Goal: Task Accomplishment & Management: Complete application form

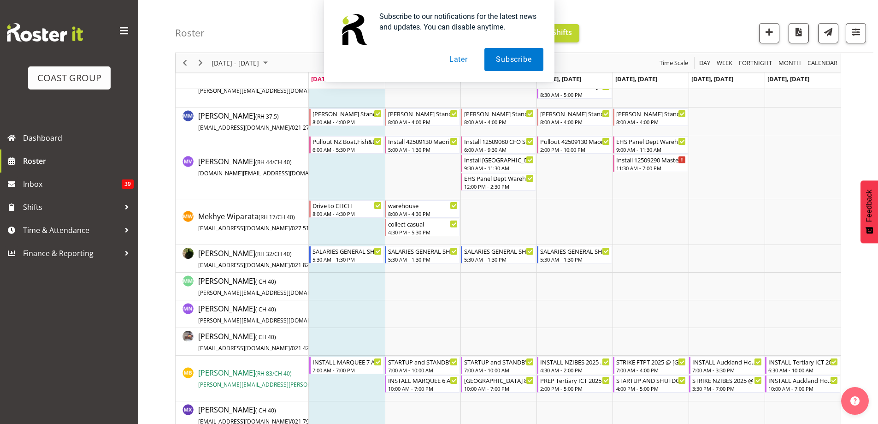
scroll to position [5069, 0]
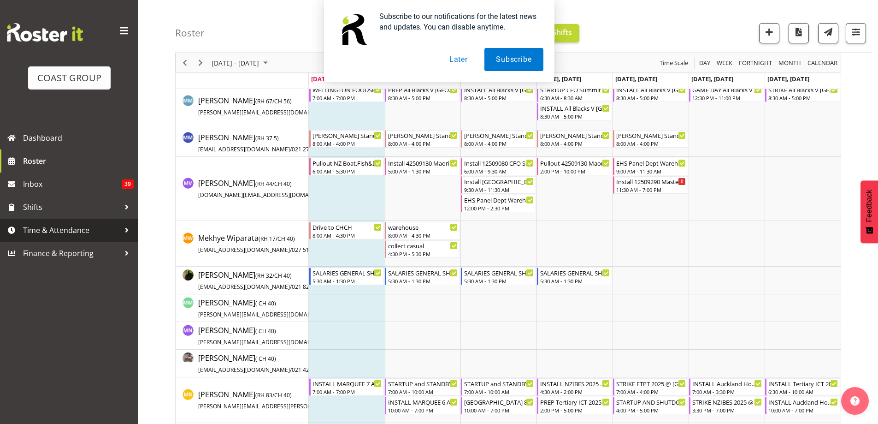
click at [55, 228] on span "Time & Attendance" at bounding box center [71, 230] width 97 height 14
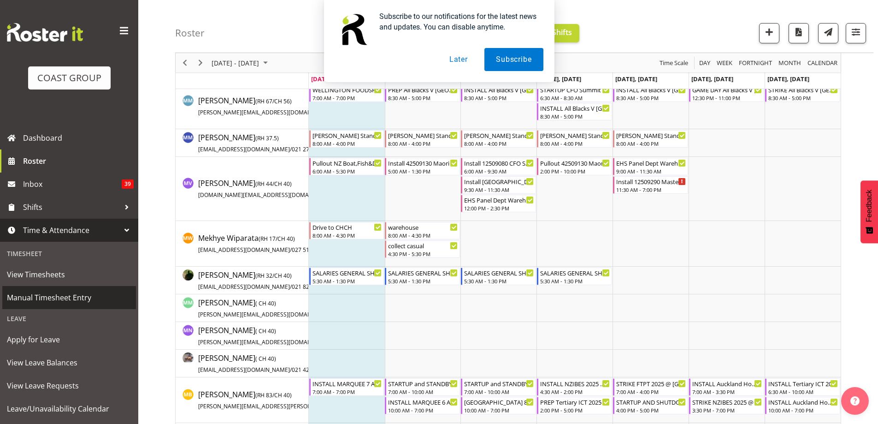
click at [48, 297] on span "Manual Timesheet Entry" at bounding box center [69, 297] width 124 height 14
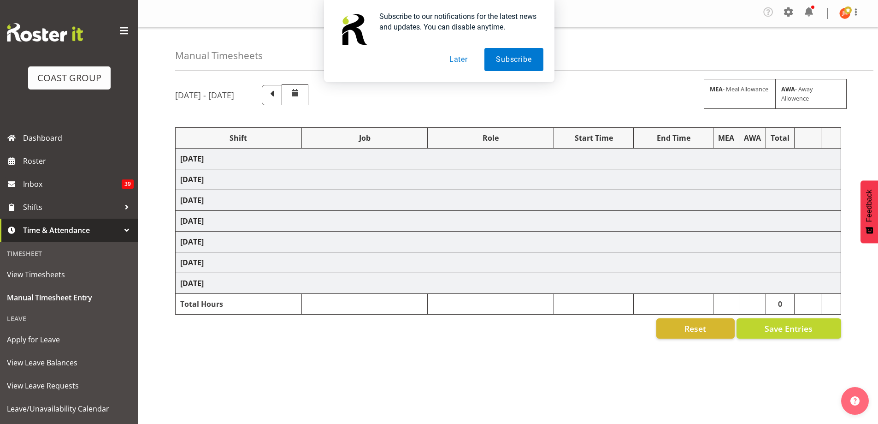
click at [454, 62] on button "Later" at bounding box center [458, 59] width 41 height 23
select select "24997"
select select "10286"
select select "39823"
select select "69"
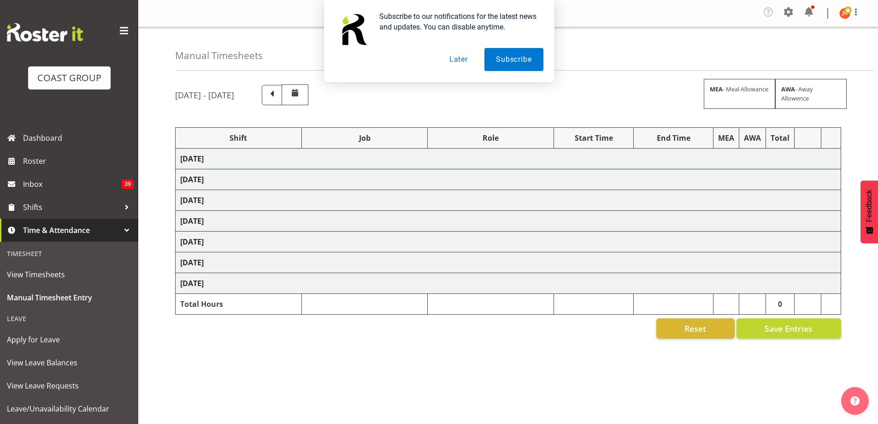
select select "40079"
select select "10286"
select select "39823"
select select "69"
select select "39823"
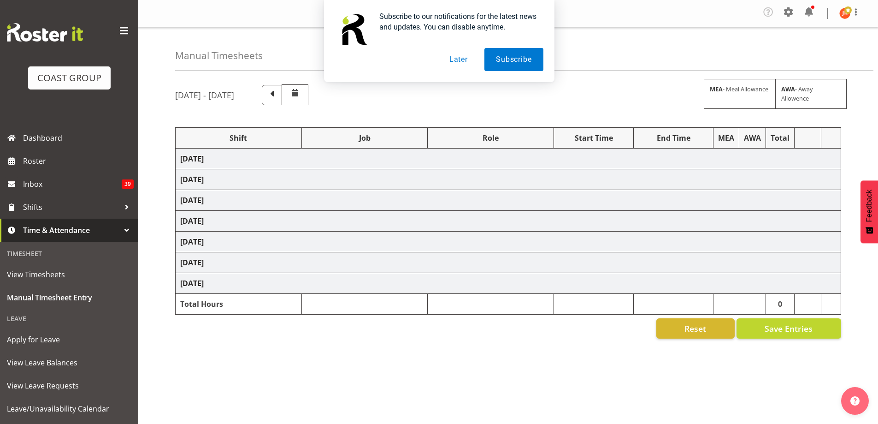
select select "69"
select select "24997"
select select "9630"
select select "24997"
select select "9630"
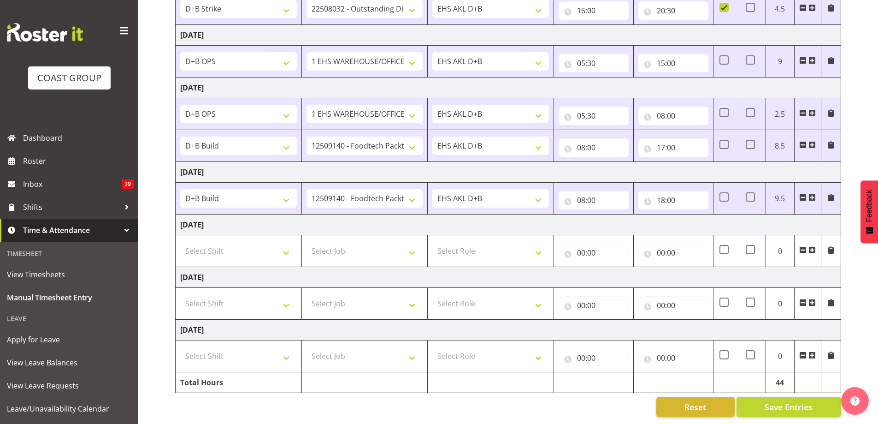
scroll to position [247, 0]
click at [662, 194] on input "18:00" at bounding box center [673, 200] width 70 height 18
click at [697, 218] on select "00 01 02 03 04 05 06 07 08 09 10 11 12 13 14 15 16 17 18 19 20 21 22 23" at bounding box center [701, 224] width 21 height 18
select select "16"
click at [691, 215] on select "00 01 02 03 04 05 06 07 08 09 10 11 12 13 14 15 16 17 18 19 20 21 22 23" at bounding box center [701, 224] width 21 height 18
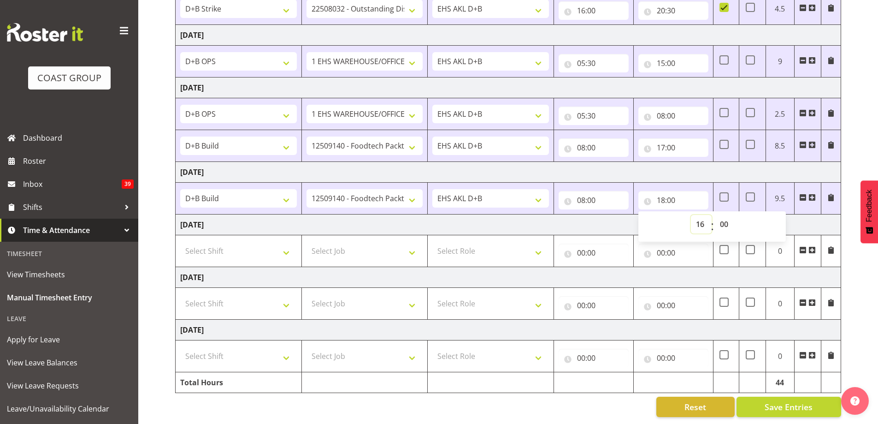
type input "16:00"
click at [597, 218] on td "Sunday 31st August 2025" at bounding box center [508, 224] width 665 height 21
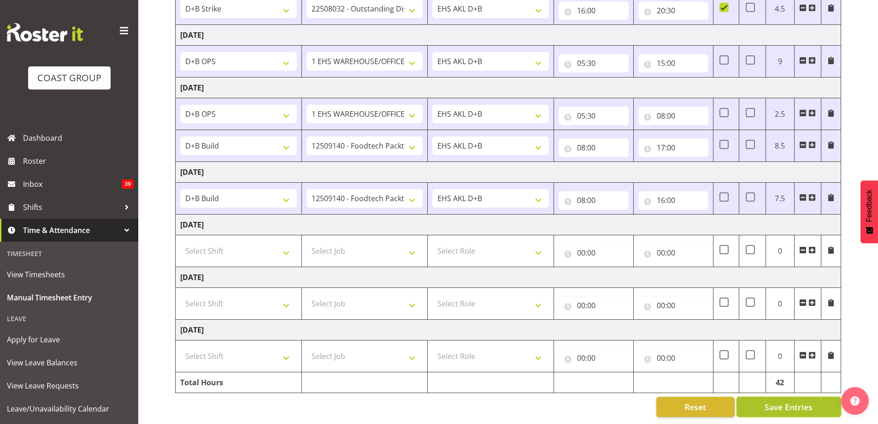
click at [788, 400] on span "Save Entries" at bounding box center [789, 406] width 48 height 12
